Goal: Transaction & Acquisition: Purchase product/service

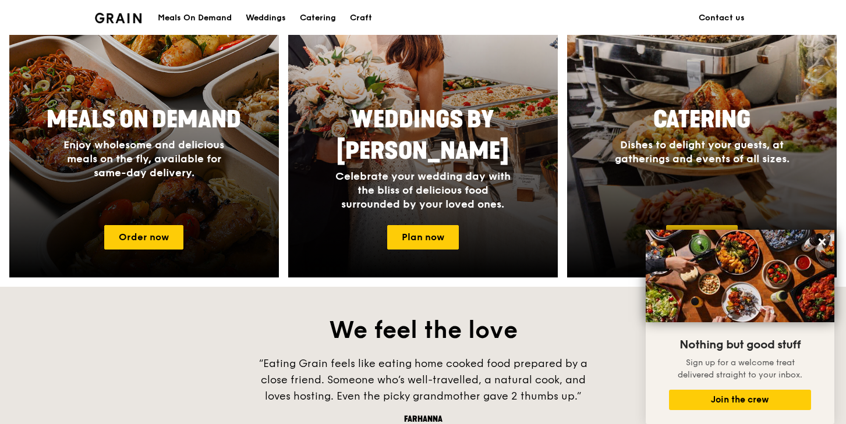
scroll to position [481, 0]
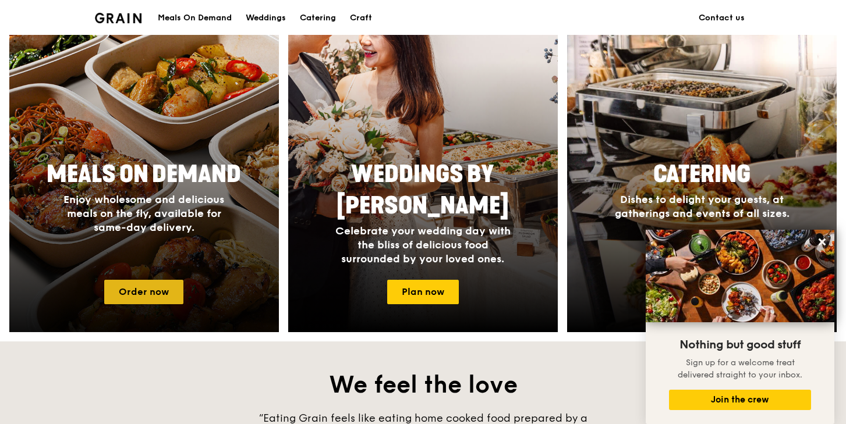
click at [156, 289] on link "Order now" at bounding box center [143, 292] width 79 height 24
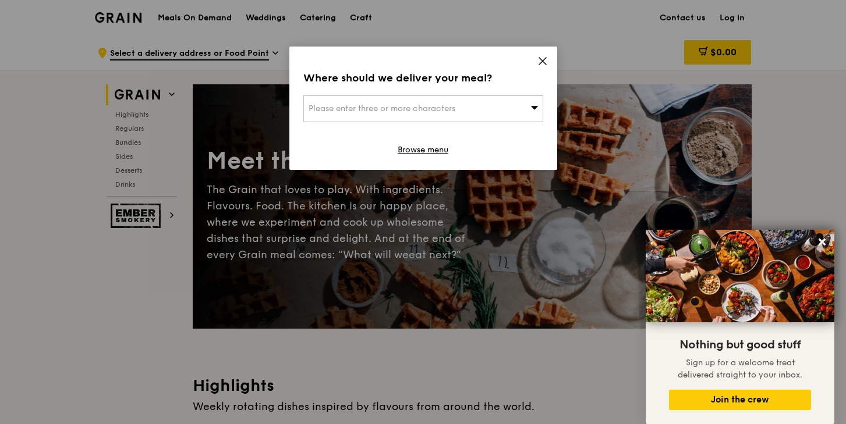
click at [499, 112] on div "Please enter three or more characters" at bounding box center [423, 108] width 240 height 27
click at [485, 107] on input "search" at bounding box center [423, 109] width 239 height 26
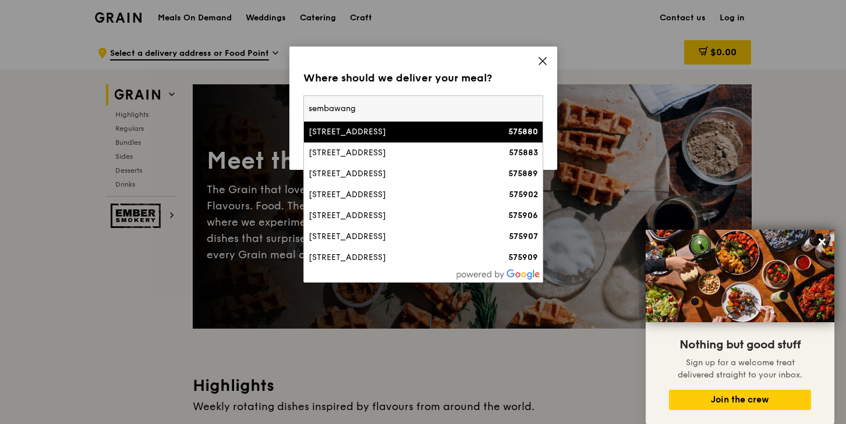
type input "sembawang"
click at [493, 141] on li "1 Sembawang Hills Drive 575880" at bounding box center [423, 132] width 239 height 21
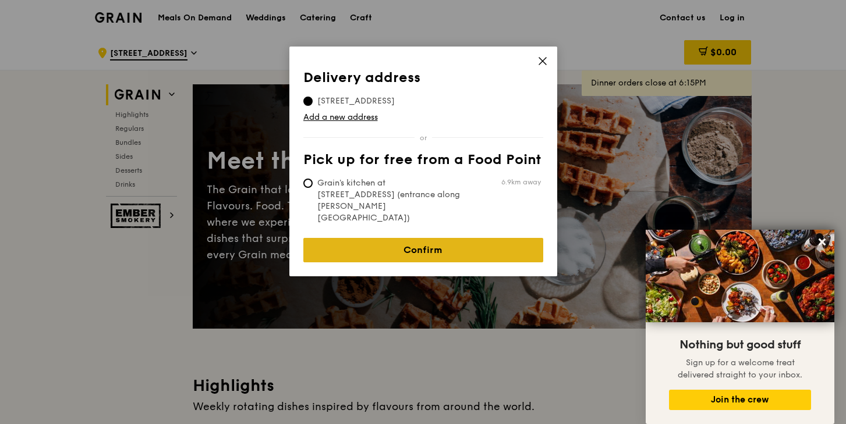
click at [463, 238] on link "Confirm" at bounding box center [423, 250] width 240 height 24
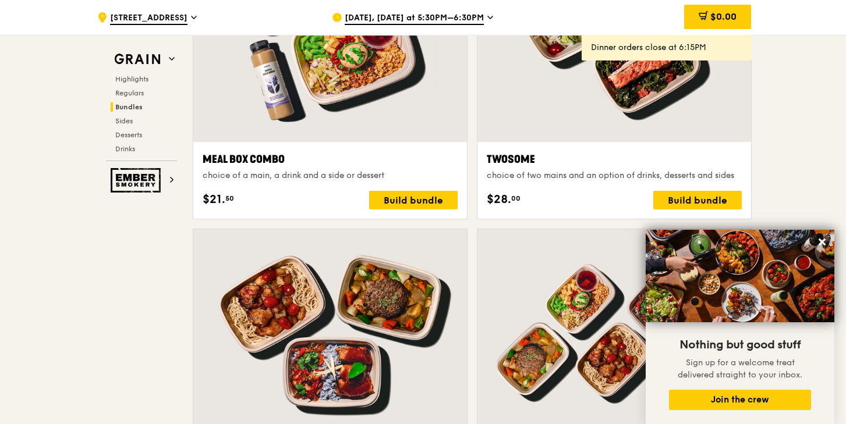
scroll to position [1841, 0]
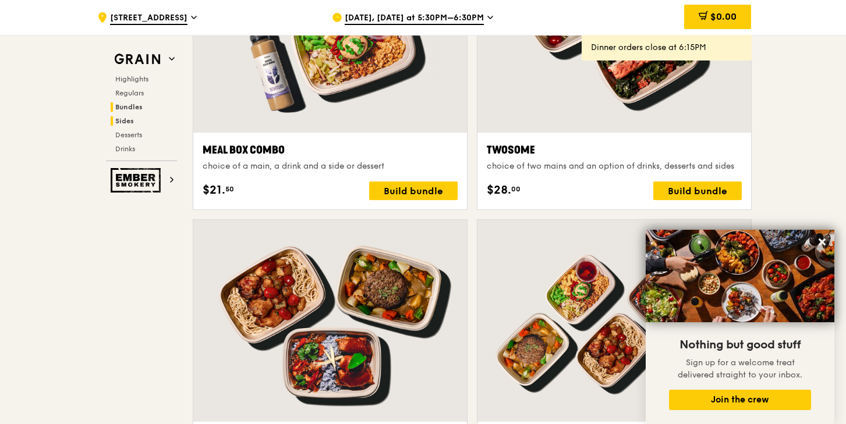
click at [123, 119] on span "Sides" at bounding box center [124, 121] width 19 height 8
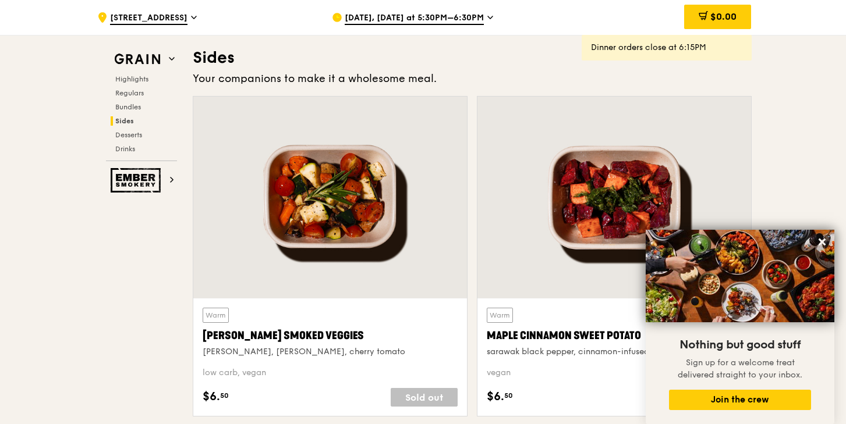
scroll to position [2593, 0]
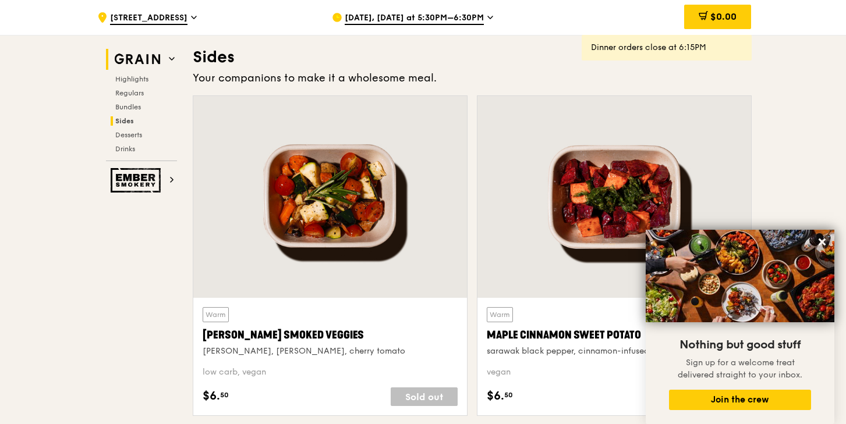
click at [148, 62] on img at bounding box center [138, 59] width 54 height 21
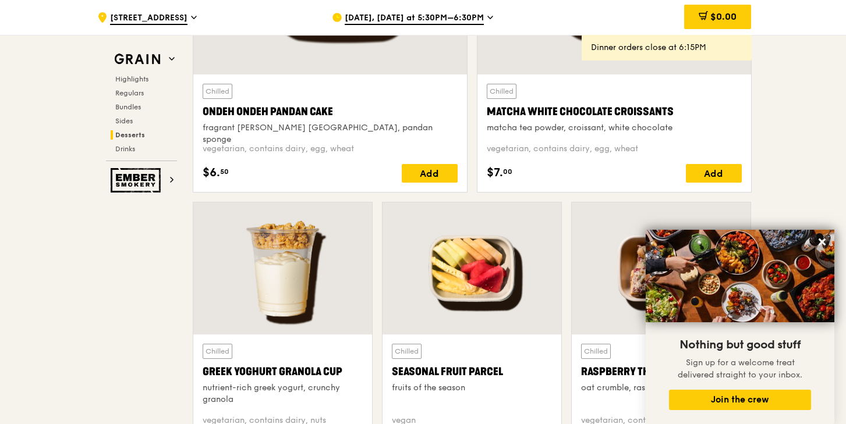
scroll to position [3511, 0]
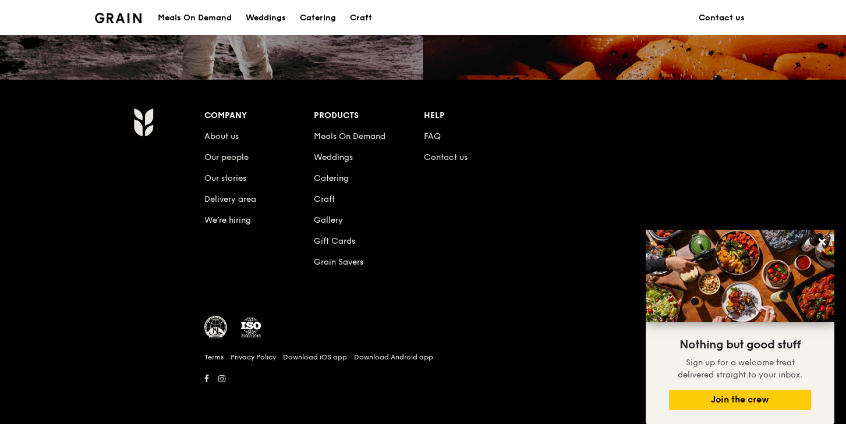
scroll to position [481, 0]
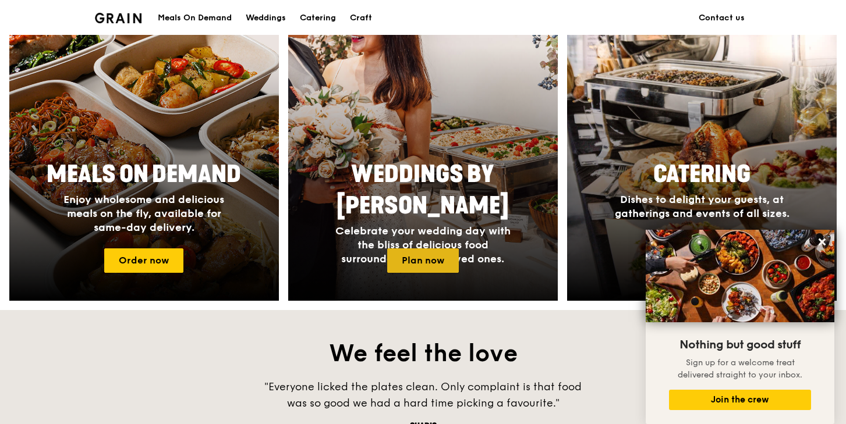
click at [403, 257] on link "Plan now" at bounding box center [423, 261] width 72 height 24
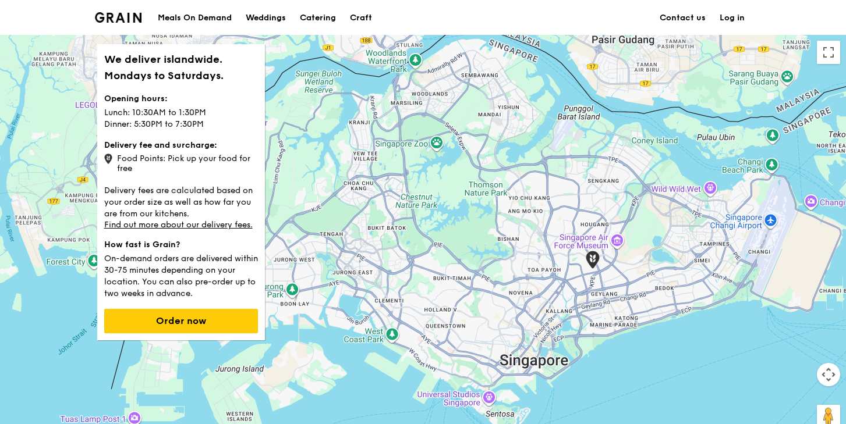
drag, startPoint x: 588, startPoint y: 246, endPoint x: 589, endPoint y: 276, distance: 30.3
click at [589, 277] on div at bounding box center [423, 238] width 846 height 407
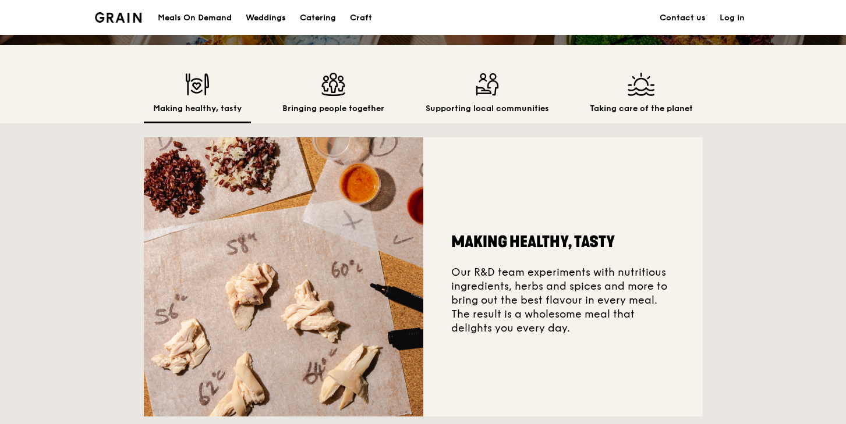
scroll to position [303, 0]
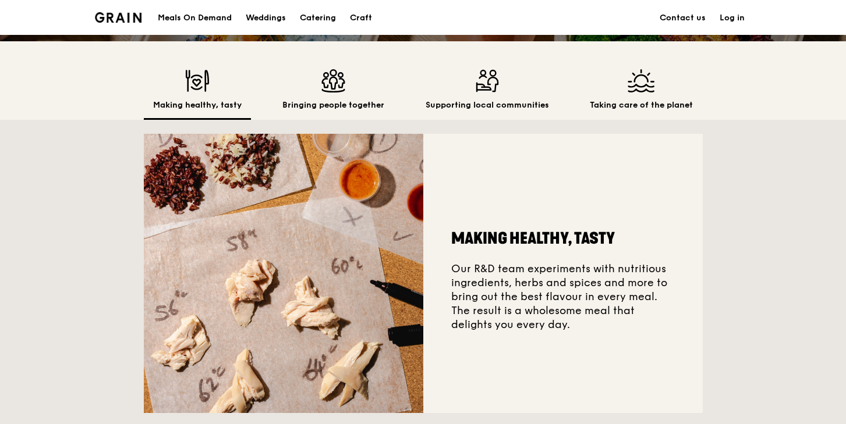
click at [332, 107] on h2 "Bringing people together" at bounding box center [333, 106] width 102 height 12
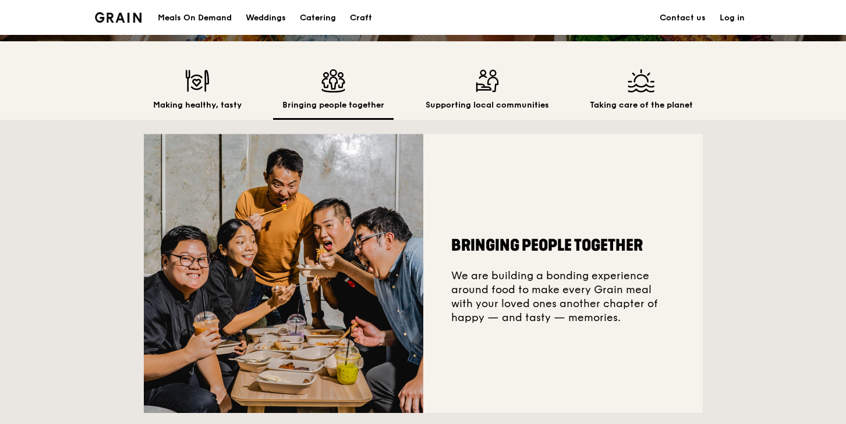
click at [462, 95] on div "Supporting local communities" at bounding box center [487, 94] width 142 height 51
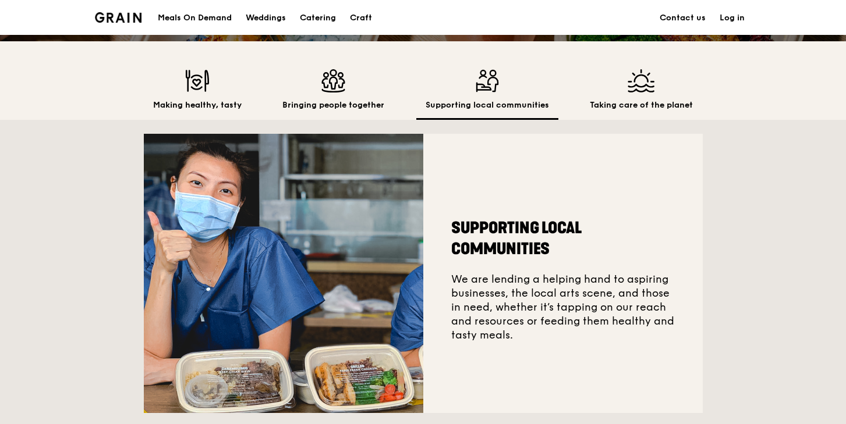
click at [652, 105] on h2 "Taking care of the planet" at bounding box center [641, 106] width 103 height 12
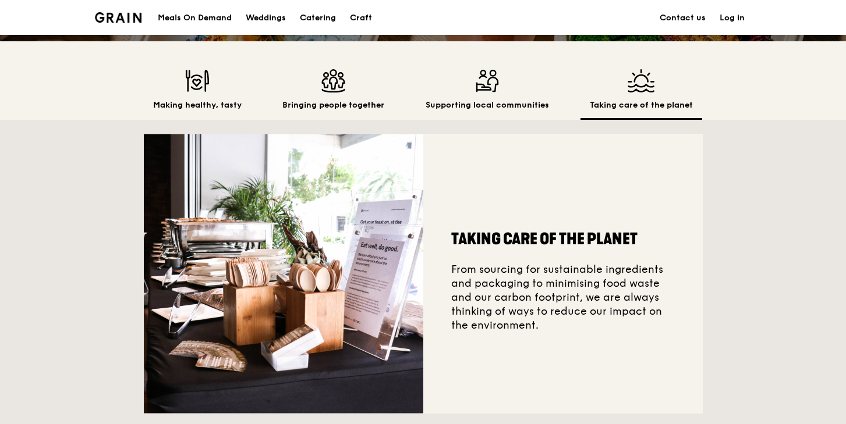
click at [503, 87] on img at bounding box center [486, 80] width 123 height 23
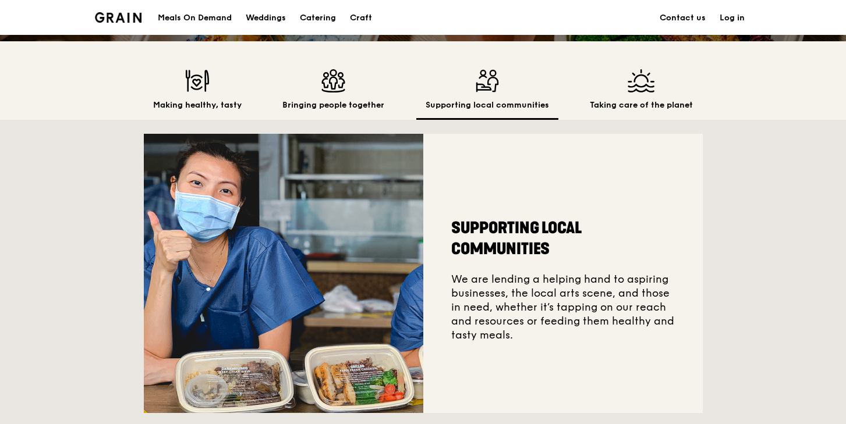
click at [375, 101] on h2 "Bringing people together" at bounding box center [333, 106] width 102 height 12
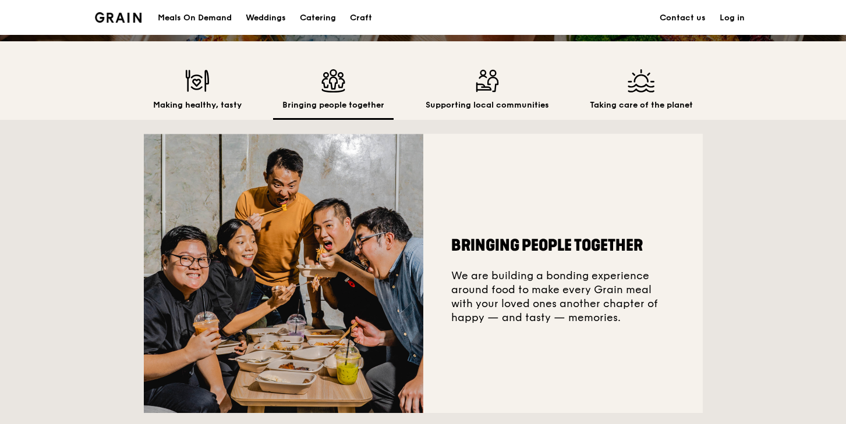
click at [196, 131] on div "Bringing people together We are building a bonding experience around food to ma…" at bounding box center [423, 273] width 559 height 307
click at [211, 102] on h2 "Making healthy, tasty" at bounding box center [197, 106] width 88 height 12
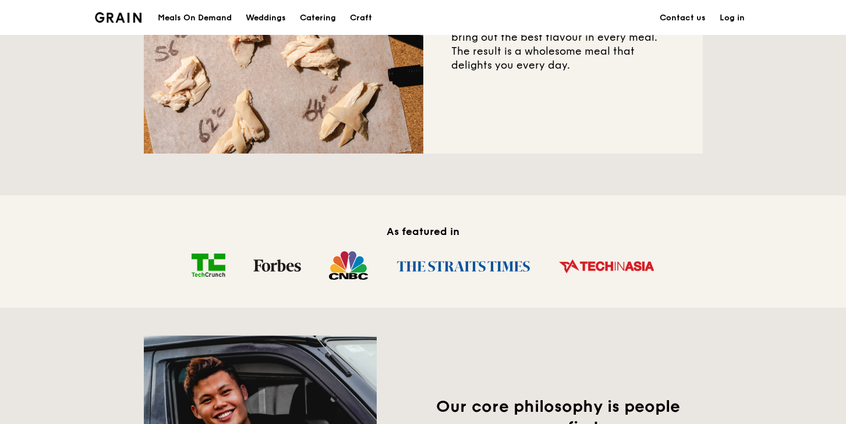
scroll to position [528, 0]
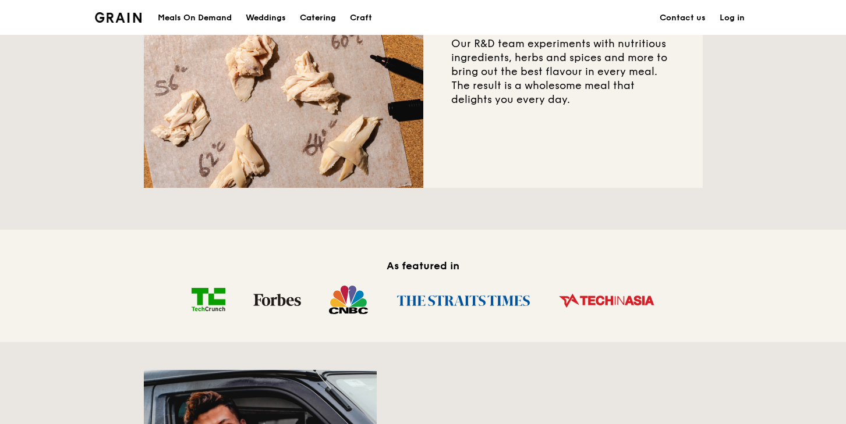
click at [320, 13] on div "Catering" at bounding box center [318, 18] width 36 height 35
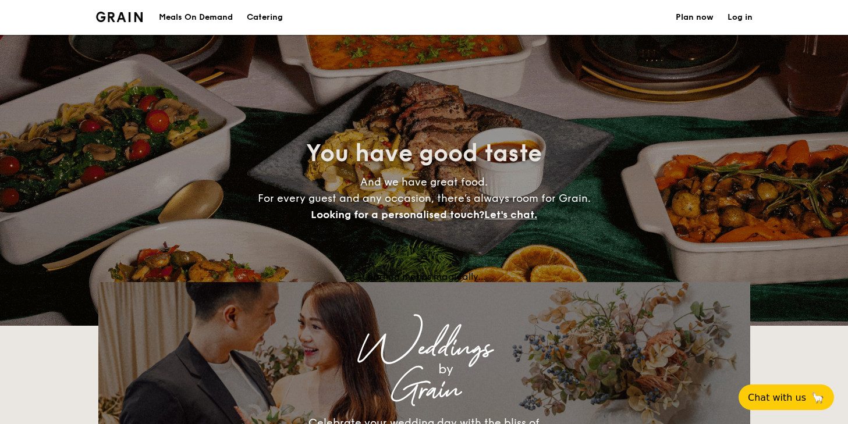
select select
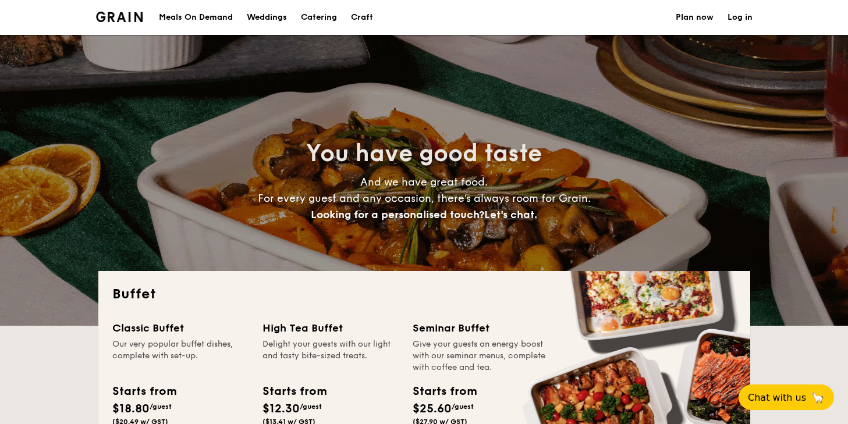
click at [196, 22] on div "Meals On Demand" at bounding box center [196, 17] width 74 height 35
